Goal: Task Accomplishment & Management: Use online tool/utility

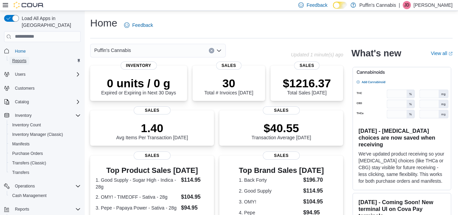
click at [21, 58] on span "Reports" at bounding box center [19, 60] width 14 height 5
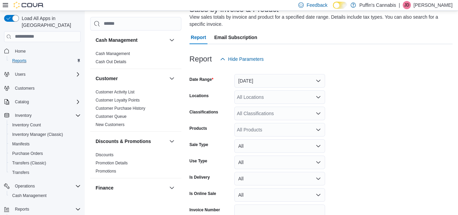
scroll to position [56, 0]
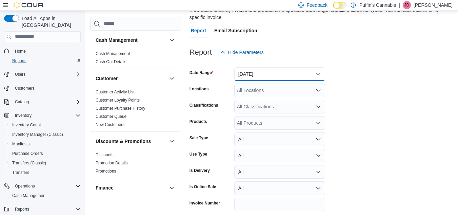
click at [307, 76] on button "Yesterday" at bounding box center [279, 74] width 91 height 14
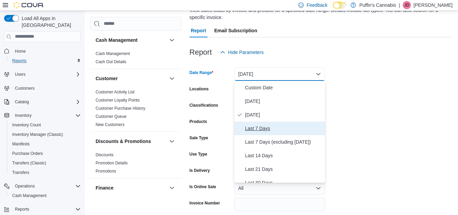
click at [267, 127] on span "Last 7 Days" at bounding box center [283, 128] width 77 height 8
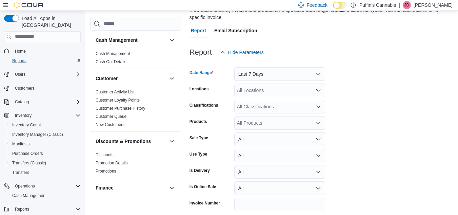
click at [301, 90] on div "All Locations" at bounding box center [279, 90] width 91 height 14
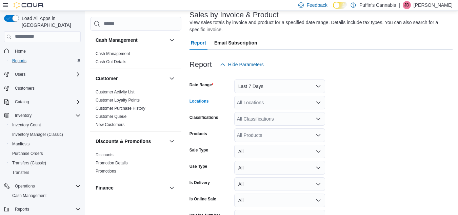
scroll to position [51, 0]
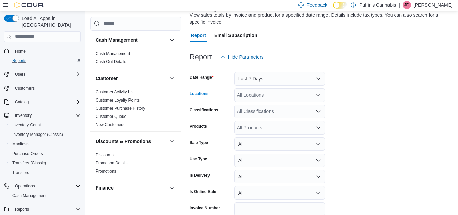
click at [316, 94] on icon "Open list of options" at bounding box center [318, 94] width 5 height 5
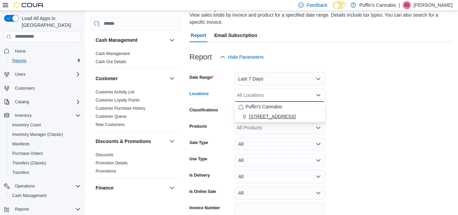
click at [289, 116] on span "96 Main Street East, Unit E" at bounding box center [272, 116] width 47 height 7
click at [342, 114] on form "Date Range Last 7 Days Locations 96 Main Street East, Unit E Combo box. Selecte…" at bounding box center [321, 149] width 263 height 171
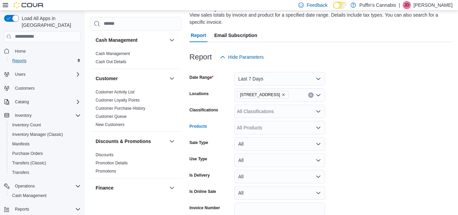
click at [286, 127] on div "All Products" at bounding box center [279, 128] width 91 height 14
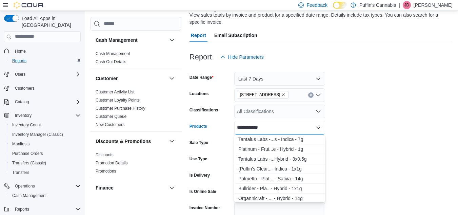
type input "**********"
click at [263, 169] on div "(Puffin's Clear...- Indica - 1x1g" at bounding box center [279, 168] width 83 height 7
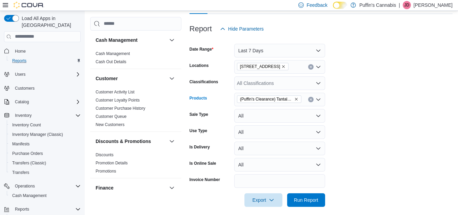
scroll to position [85, 0]
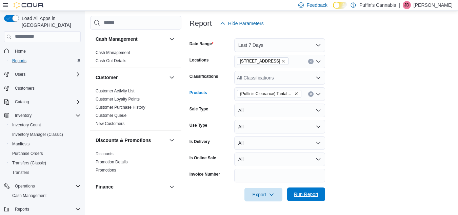
click at [307, 190] on span "Run Report" at bounding box center [306, 194] width 30 height 14
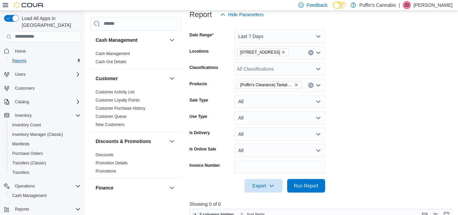
scroll to position [85, 0]
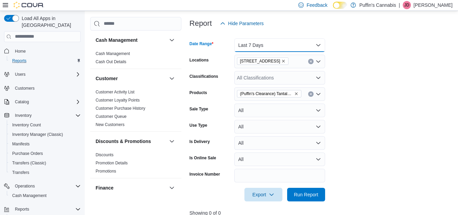
click at [310, 47] on button "Last 7 Days" at bounding box center [279, 45] width 91 height 14
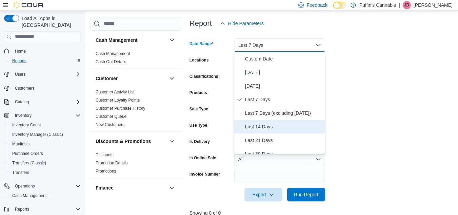
click at [259, 126] on span "Last 14 Days" at bounding box center [283, 126] width 77 height 8
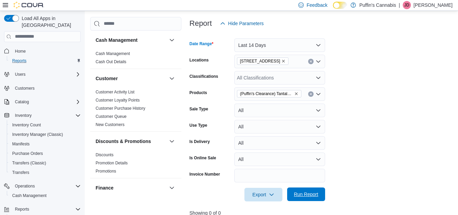
click at [310, 197] on span "Run Report" at bounding box center [306, 194] width 24 height 7
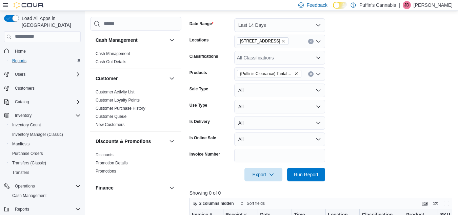
scroll to position [104, 0]
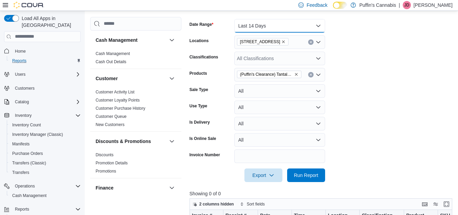
click at [308, 24] on button "Last 14 Days" at bounding box center [279, 26] width 91 height 14
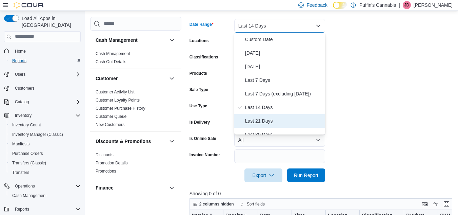
click at [262, 118] on span "Last 21 Days" at bounding box center [283, 121] width 77 height 8
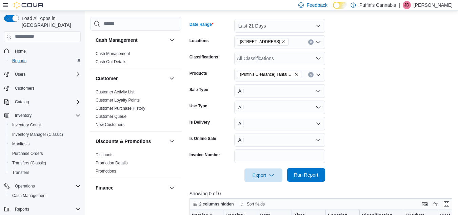
click at [306, 174] on span "Run Report" at bounding box center [306, 174] width 24 height 7
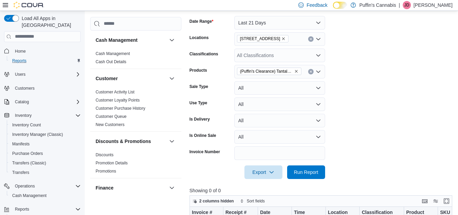
scroll to position [101, 0]
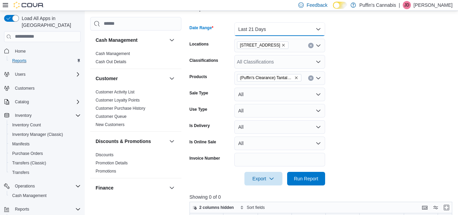
click at [311, 29] on button "Last 21 Days" at bounding box center [279, 29] width 91 height 14
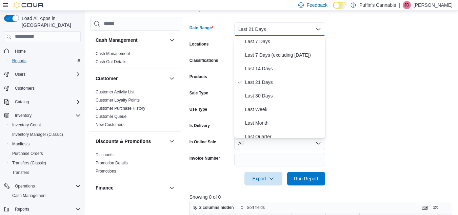
scroll to position [48, 0]
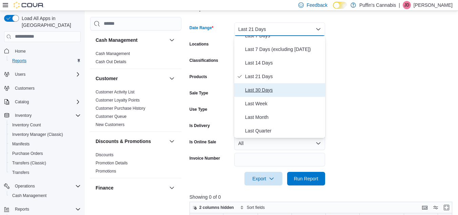
click at [251, 88] on span "Last 30 Days" at bounding box center [283, 90] width 77 height 8
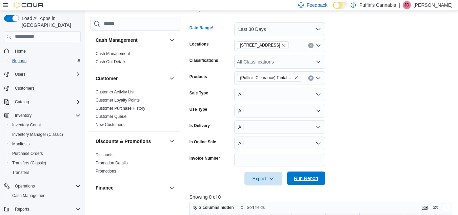
click at [313, 177] on span "Run Report" at bounding box center [306, 178] width 24 height 7
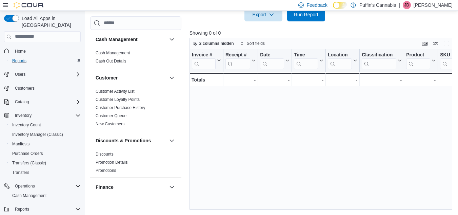
scroll to position [77, 0]
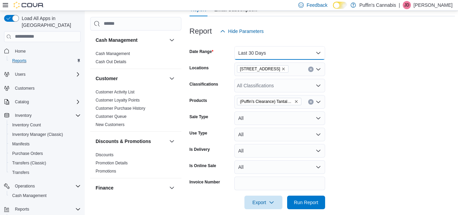
click at [316, 52] on button "Last 30 Days" at bounding box center [279, 53] width 91 height 14
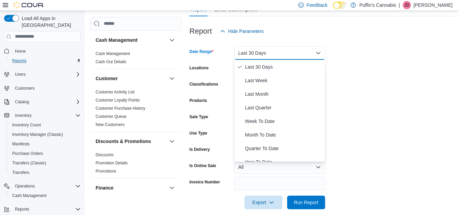
scroll to position [102, 0]
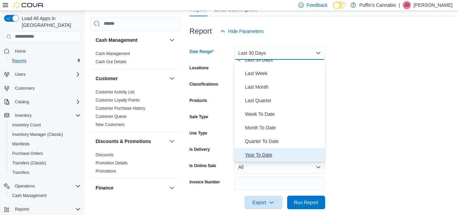
click at [254, 154] on span "Year To Date" at bounding box center [283, 155] width 77 height 8
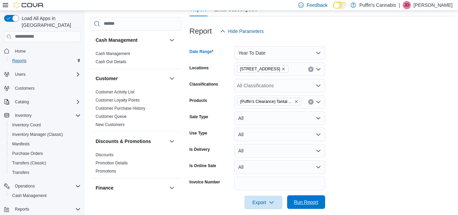
click at [306, 201] on span "Run Report" at bounding box center [306, 201] width 24 height 7
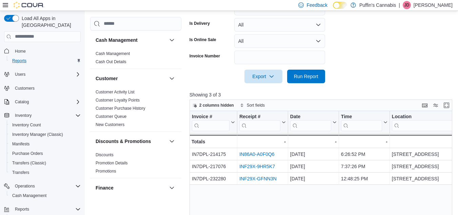
scroll to position [212, 0]
